Goal: Participate in discussion: Engage in conversation with other users on a specific topic

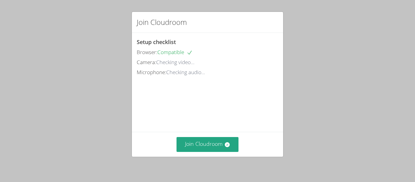
click at [221, 152] on div "Join Cloudroom" at bounding box center [207, 144] width 151 height 25
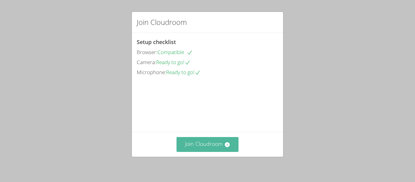
click at [226, 148] on button "Join Cloudroom" at bounding box center [207, 144] width 62 height 15
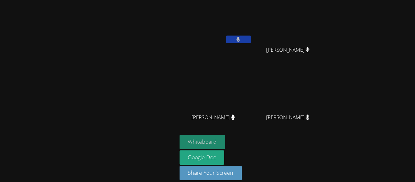
click at [222, 141] on button "Whiteboard" at bounding box center [203, 142] width 46 height 14
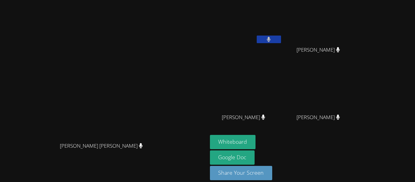
click at [281, 41] on button at bounding box center [269, 40] width 24 height 8
click at [281, 39] on button at bounding box center [269, 40] width 24 height 8
click at [272, 38] on icon at bounding box center [268, 39] width 6 height 5
click at [281, 36] on button at bounding box center [269, 40] width 24 height 8
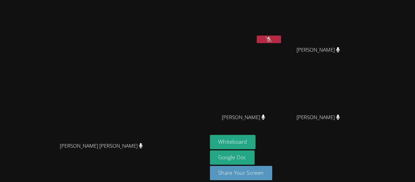
click at [257, 36] on button at bounding box center [269, 40] width 24 height 8
click at [281, 37] on button at bounding box center [269, 40] width 24 height 8
click at [149, 25] on video at bounding box center [103, 82] width 91 height 114
click at [272, 38] on icon at bounding box center [268, 39] width 6 height 5
click at [281, 37] on button at bounding box center [269, 40] width 24 height 8
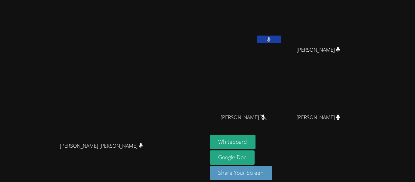
click at [281, 36] on button at bounding box center [269, 40] width 24 height 8
click at [281, 39] on button at bounding box center [269, 40] width 24 height 8
click at [281, 36] on button at bounding box center [269, 40] width 24 height 8
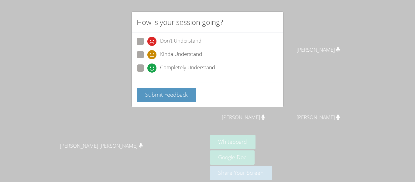
click at [147, 73] on span at bounding box center [147, 73] width 0 height 0
click at [147, 68] on input "Completely Understand" at bounding box center [149, 66] width 5 height 5
radio input "true"
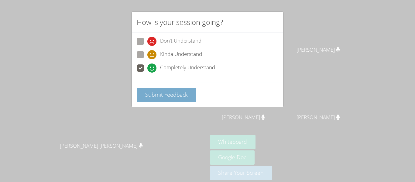
click at [169, 98] on button "Submit Feedback" at bounding box center [167, 95] width 60 height 14
